Goal: Task Accomplishment & Management: Manage account settings

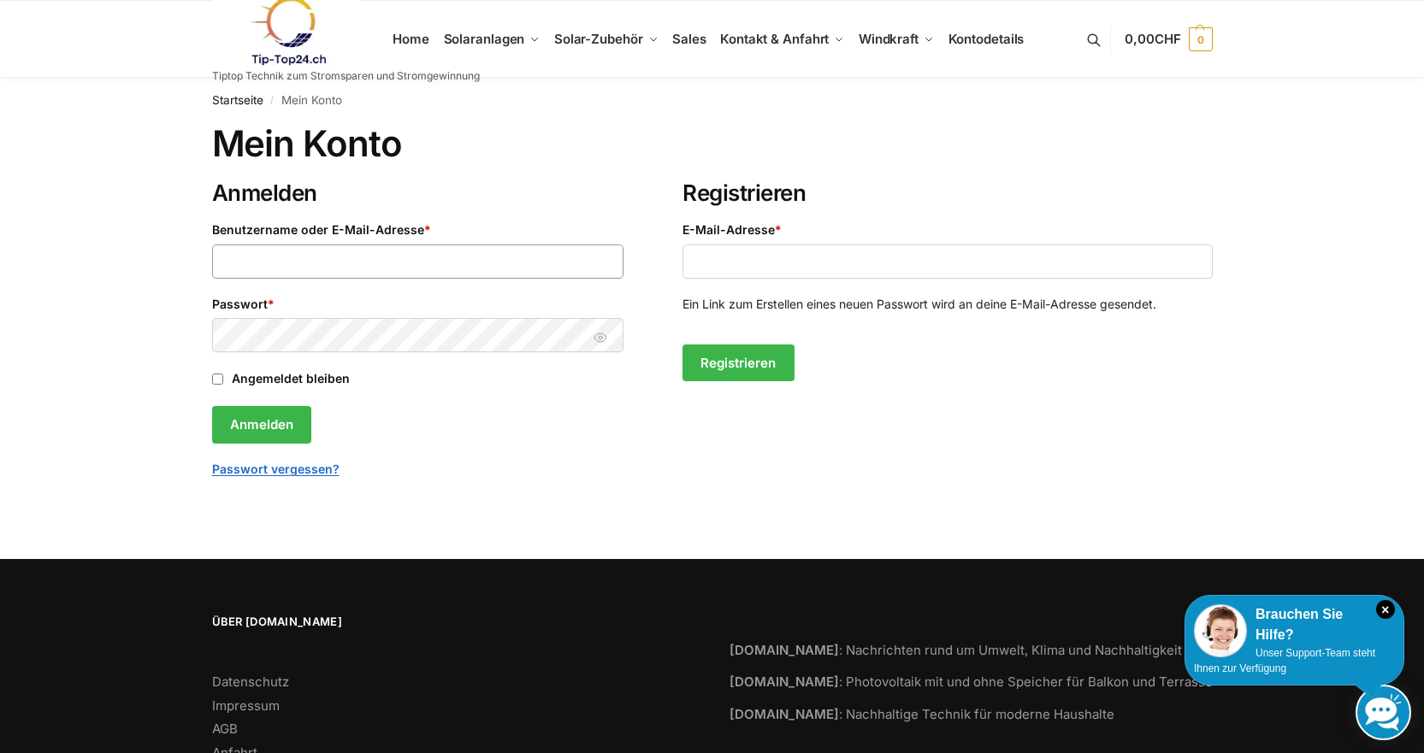
click at [445, 268] on input "Benutzername oder E-Mail-Adresse * Erforderlich" at bounding box center [418, 262] width 412 height 34
type input "**********"
click at [212, 406] on button "Anmelden" at bounding box center [261, 425] width 99 height 38
